Goal: Task Accomplishment & Management: Use online tool/utility

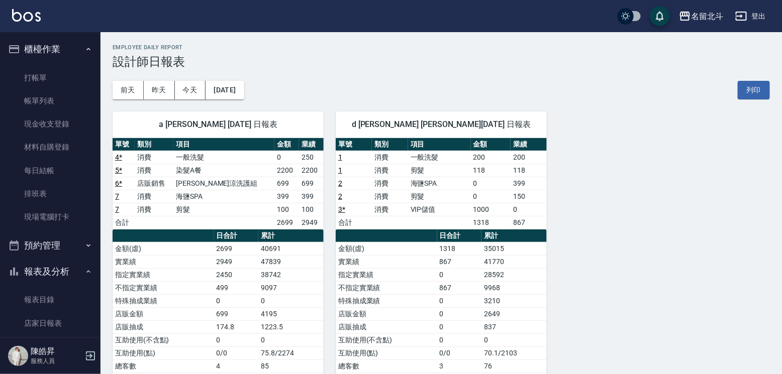
scroll to position [18, 0]
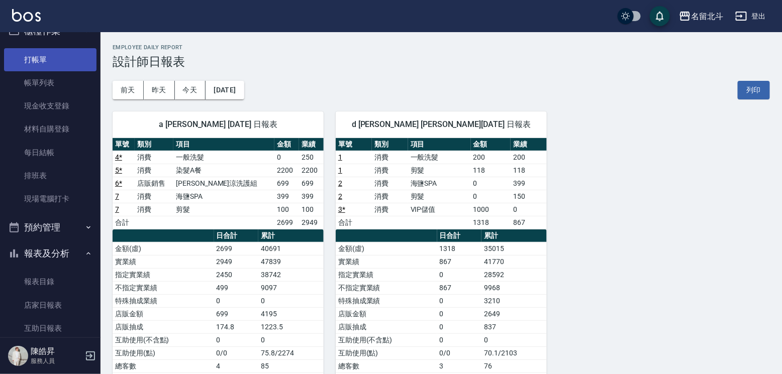
click at [54, 57] on link "打帳單" at bounding box center [50, 59] width 92 height 23
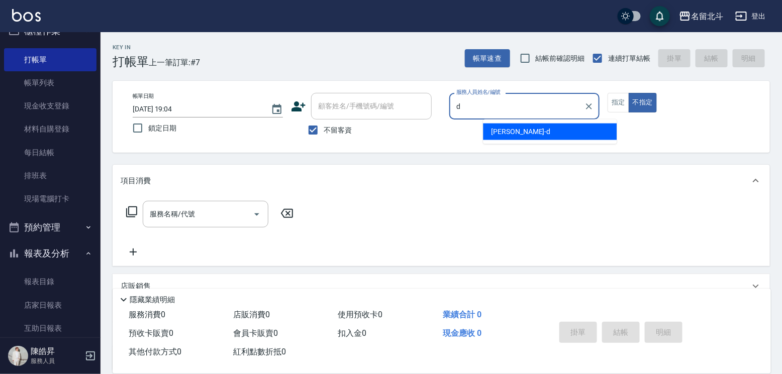
type input "[PERSON_NAME] -d"
type button "false"
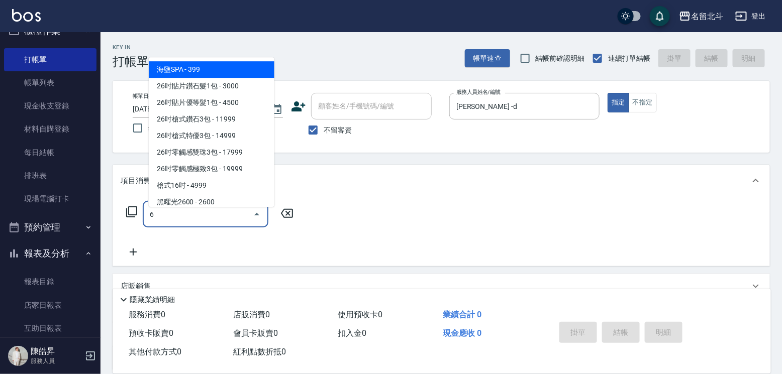
type input "海鹽SPA(6)"
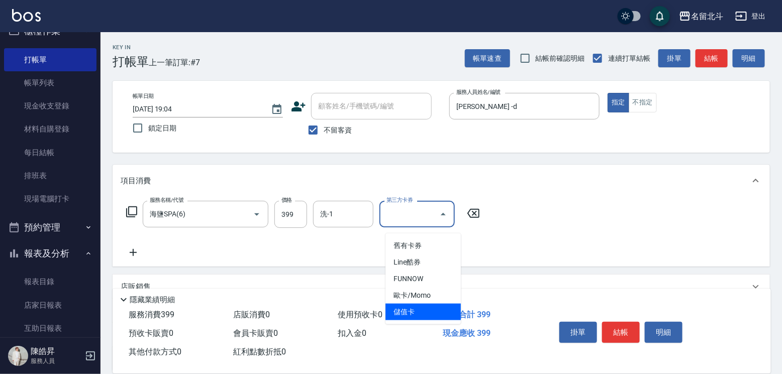
type input "儲值卡"
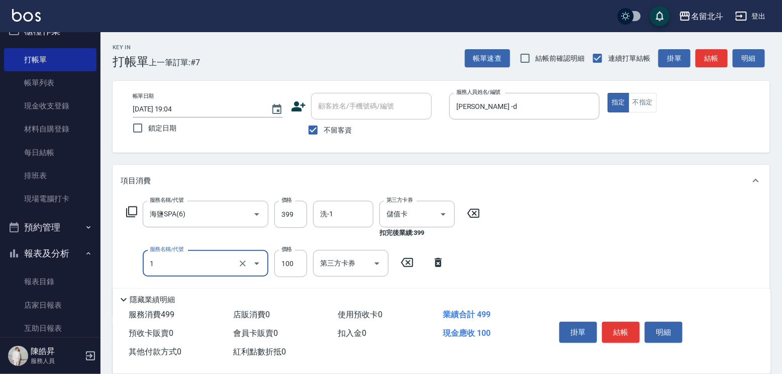
type input "剪髮(1)"
type input "200"
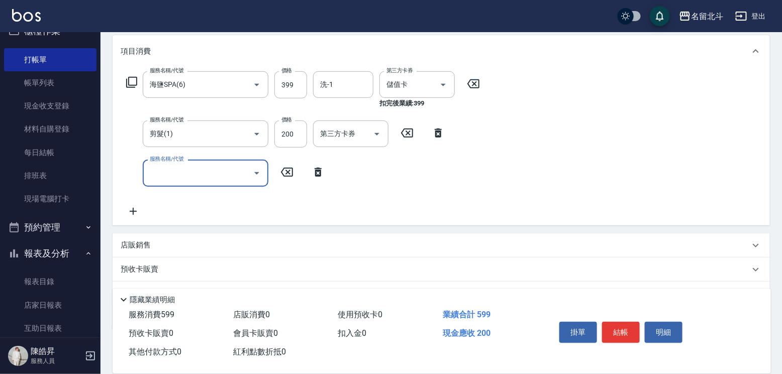
scroll to position [201, 0]
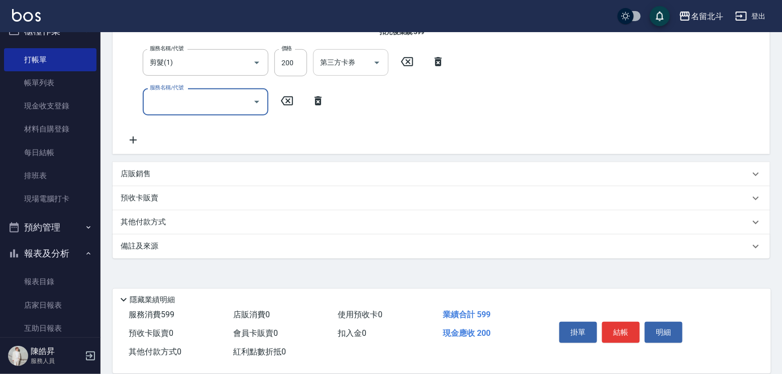
click at [379, 69] on icon "Open" at bounding box center [377, 63] width 12 height 12
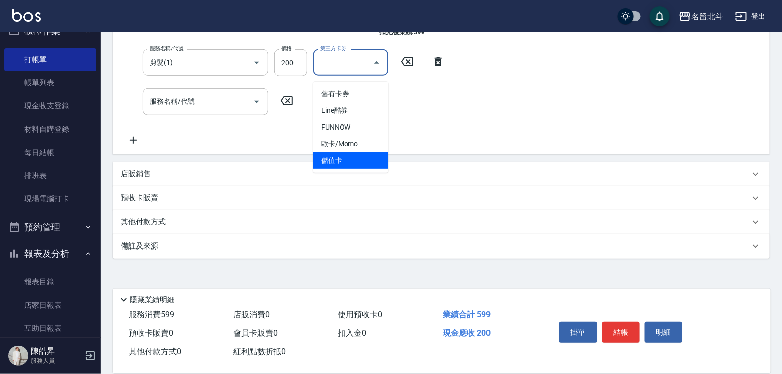
click at [355, 162] on span "儲值卡" at bounding box center [350, 160] width 75 height 17
type input "儲值卡"
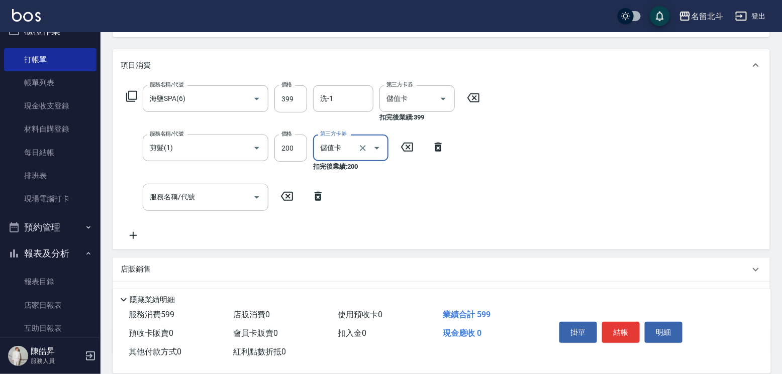
scroll to position [50, 0]
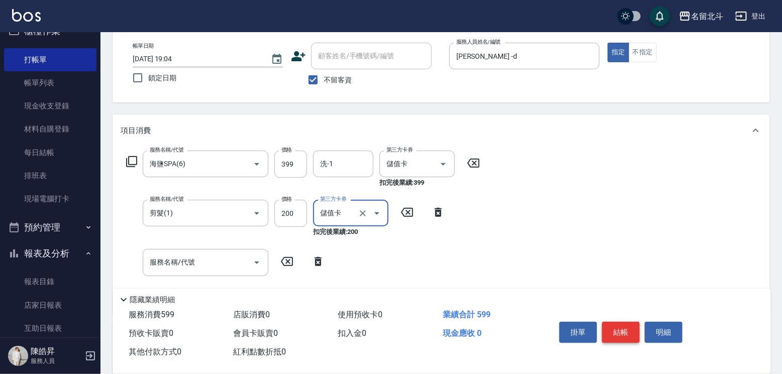
click at [639, 322] on button "結帳" at bounding box center [621, 332] width 38 height 21
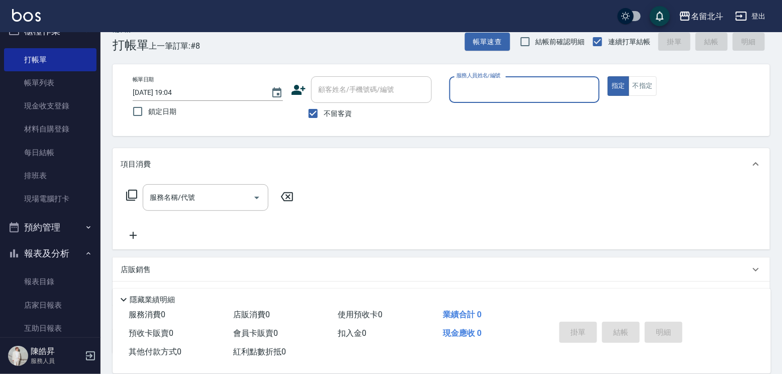
scroll to position [0, 0]
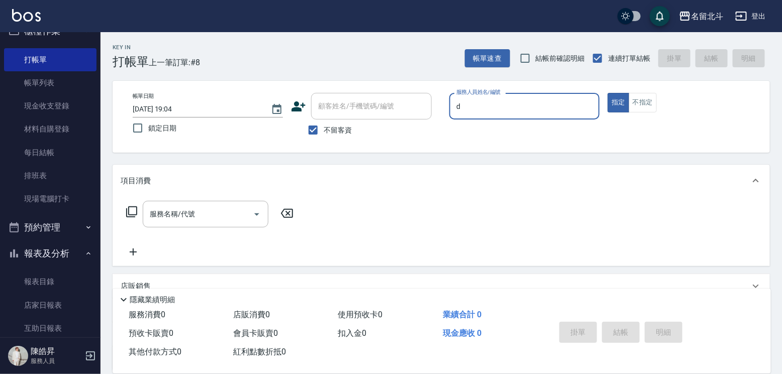
type input "[PERSON_NAME] -d"
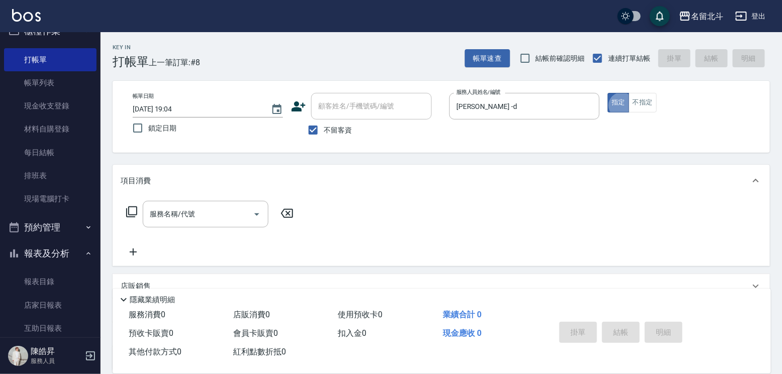
type button "true"
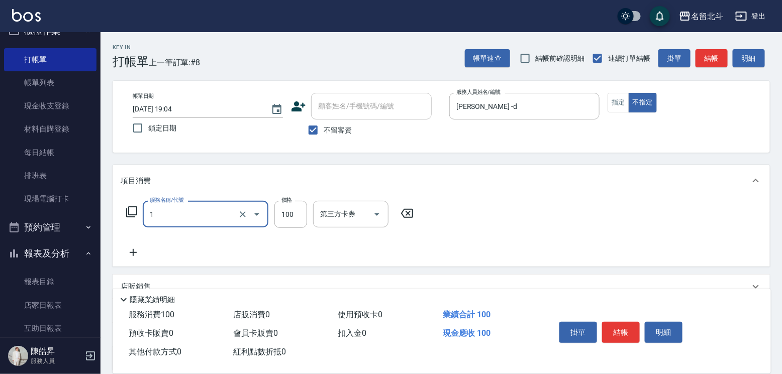
type input "剪髮(1)"
type input "168"
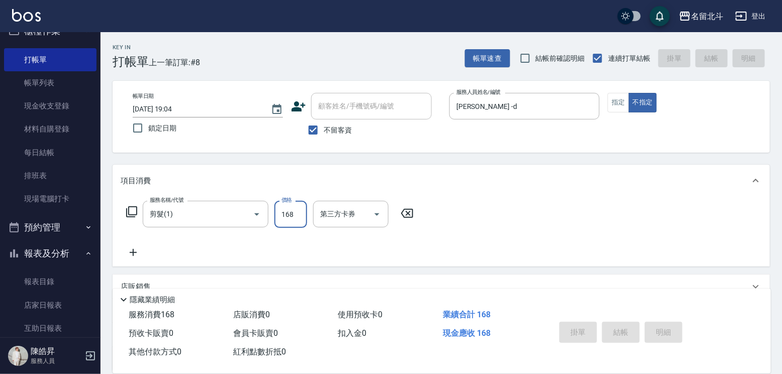
type input "[DATE] 19:05"
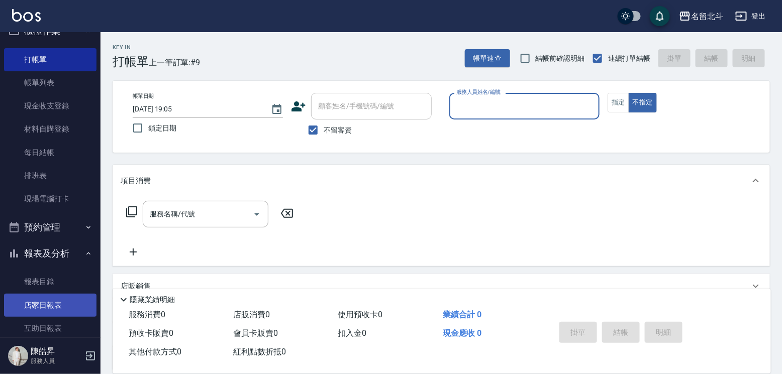
click at [51, 307] on link "店家日報表" at bounding box center [50, 305] width 92 height 23
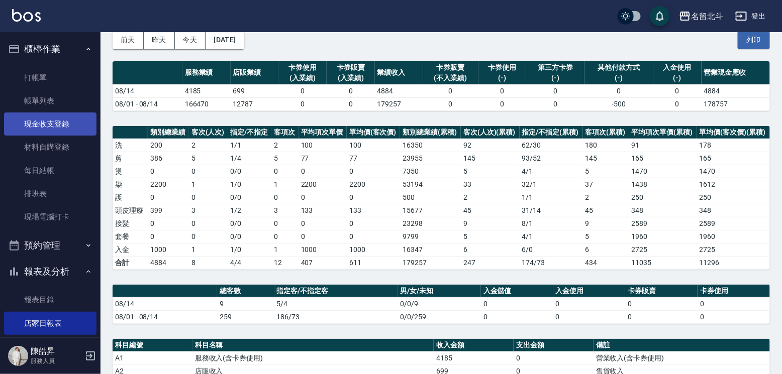
click at [48, 127] on link "現金收支登錄" at bounding box center [50, 124] width 92 height 23
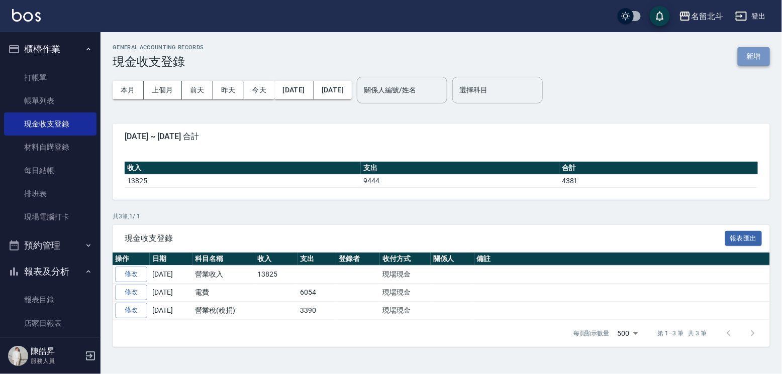
click at [756, 59] on button "新增" at bounding box center [753, 56] width 32 height 19
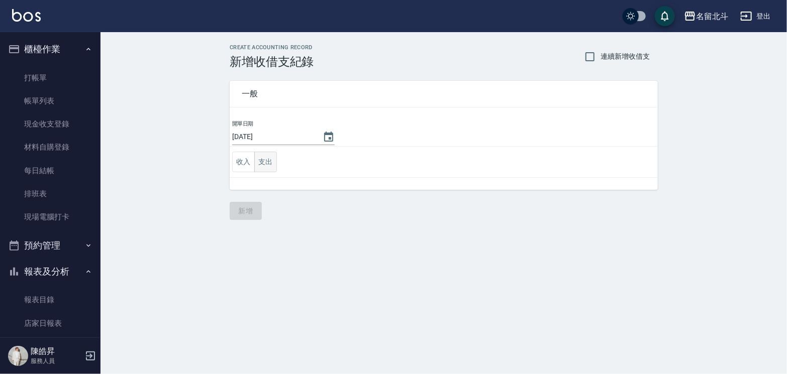
click at [269, 161] on button "支出" at bounding box center [265, 162] width 23 height 21
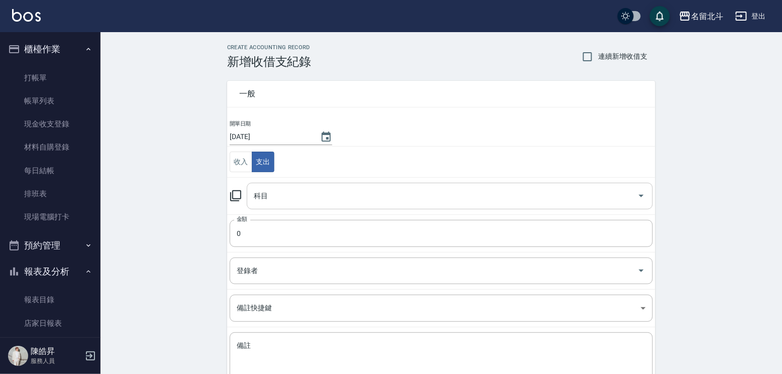
click at [325, 199] on input "科目" at bounding box center [442, 196] width 382 height 18
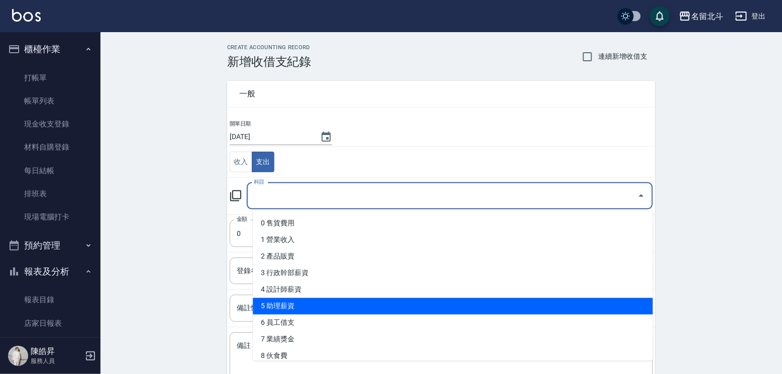
scroll to position [50, 0]
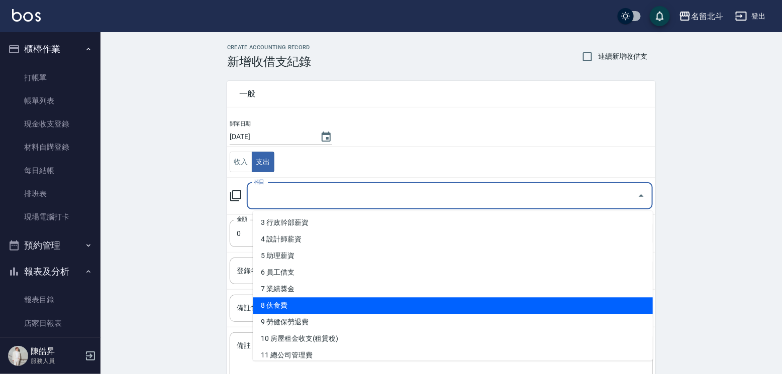
click at [349, 299] on li "8 伙食費" at bounding box center [453, 305] width 400 height 17
type input "8 伙食費"
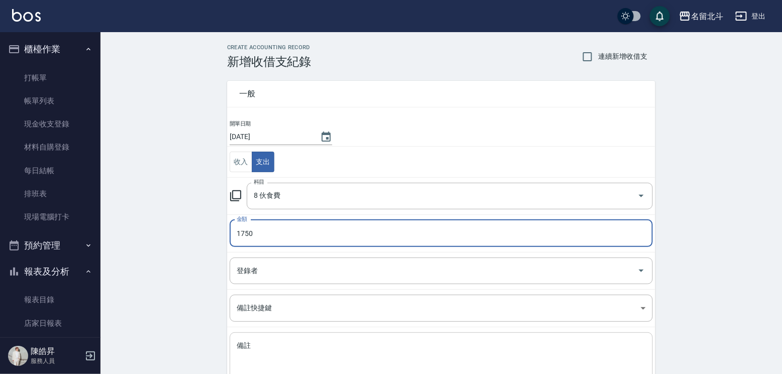
type input "1750"
click at [280, 348] on textarea "備註" at bounding box center [441, 358] width 409 height 34
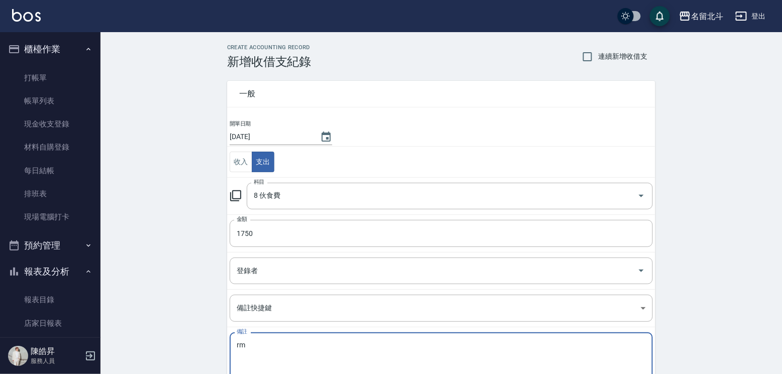
type textarea "r"
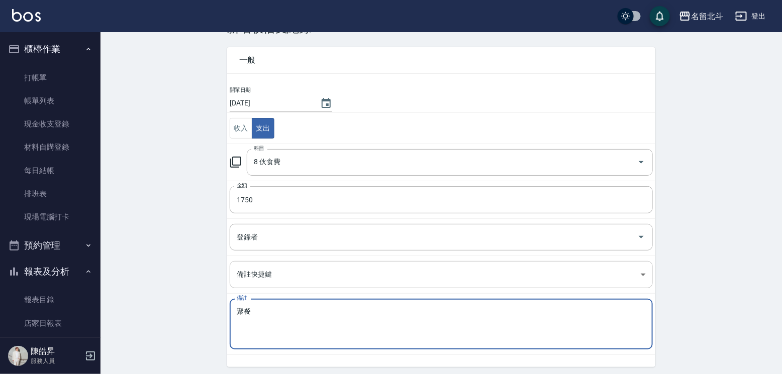
scroll to position [70, 0]
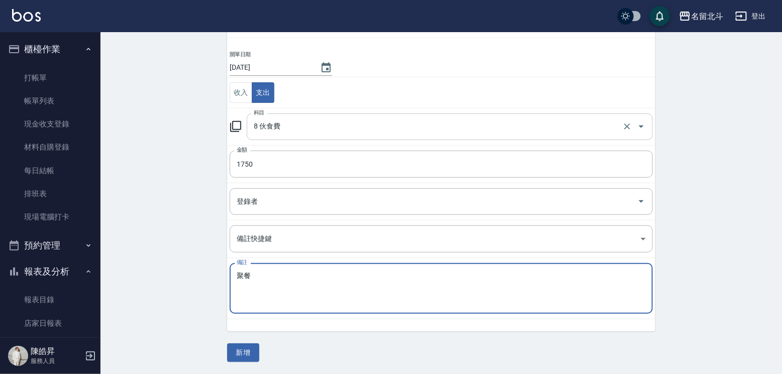
click at [329, 139] on div "8 伙食費 科目" at bounding box center [450, 127] width 406 height 27
type textarea "聚餐"
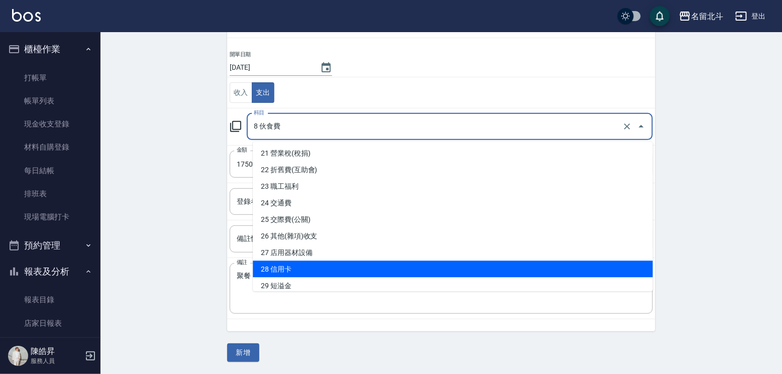
scroll to position [352, 0]
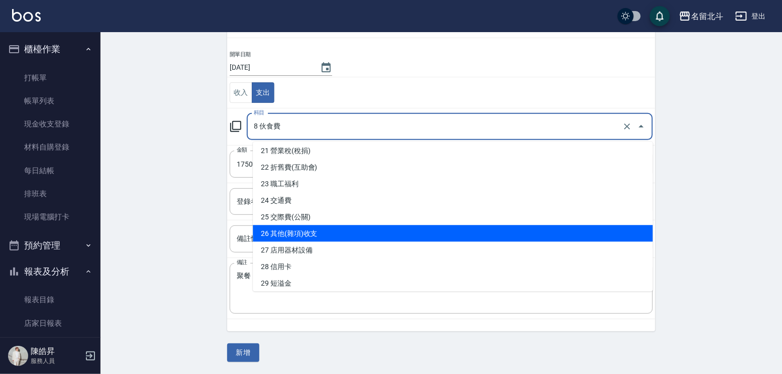
click at [330, 235] on li "26 其他(雜項)收支" at bounding box center [453, 233] width 400 height 17
type input "26 其他(雜項)收支"
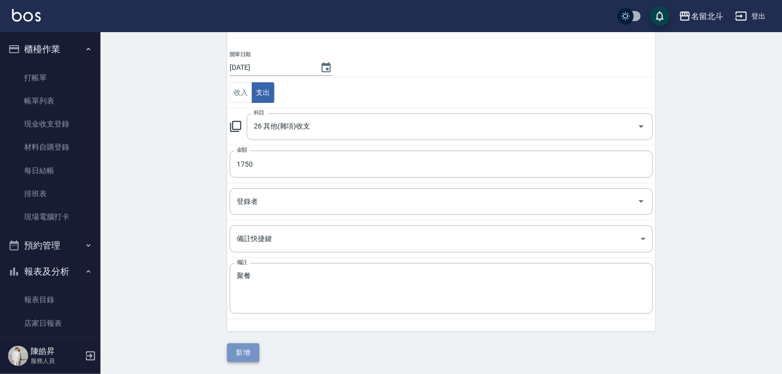
click at [249, 355] on button "新增" at bounding box center [243, 353] width 32 height 19
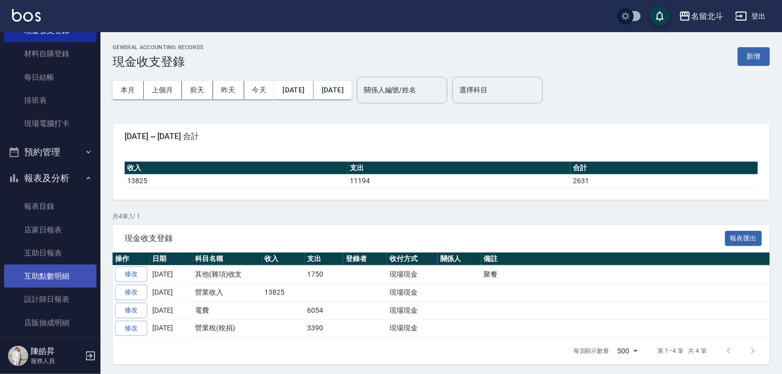
scroll to position [151, 0]
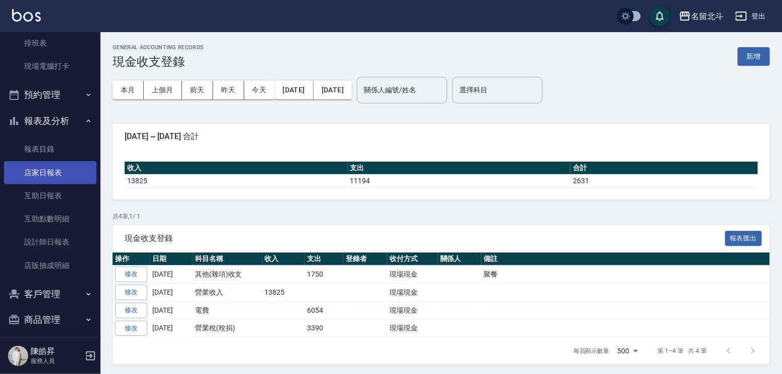
click at [61, 176] on link "店家日報表" at bounding box center [50, 172] width 92 height 23
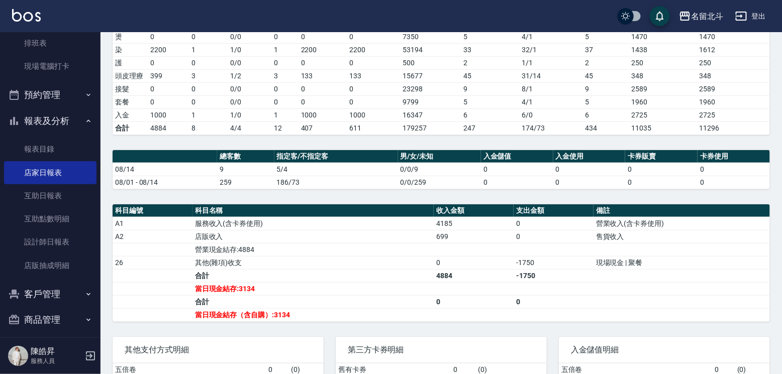
scroll to position [201, 0]
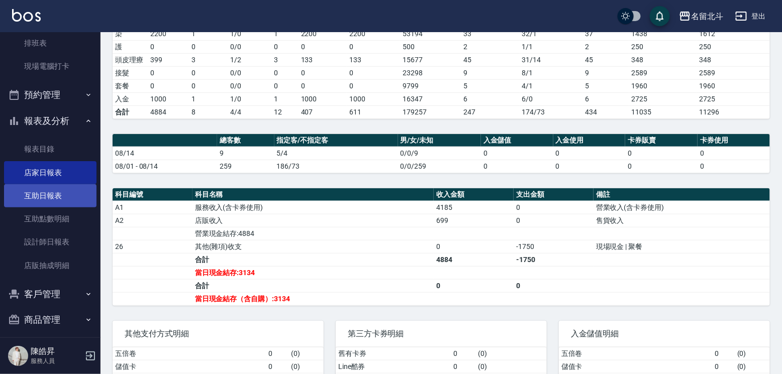
click at [60, 204] on link "互助日報表" at bounding box center [50, 195] width 92 height 23
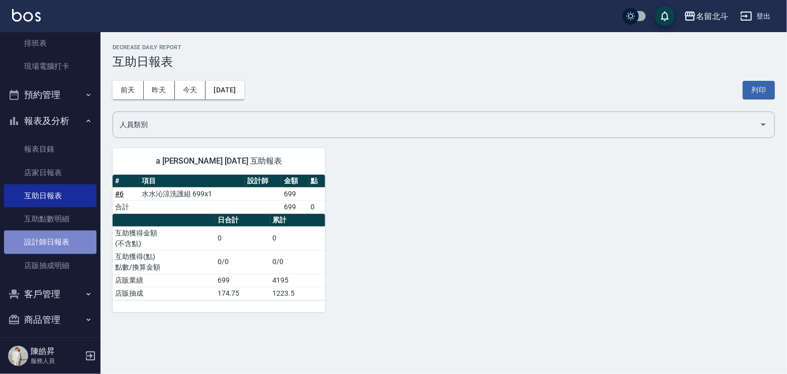
click at [54, 253] on link "設計師日報表" at bounding box center [50, 242] width 92 height 23
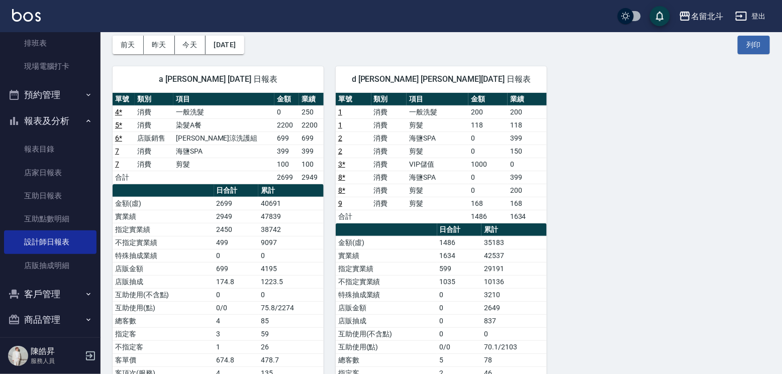
scroll to position [47, 0]
